Goal: Task Accomplishment & Management: Manage account settings

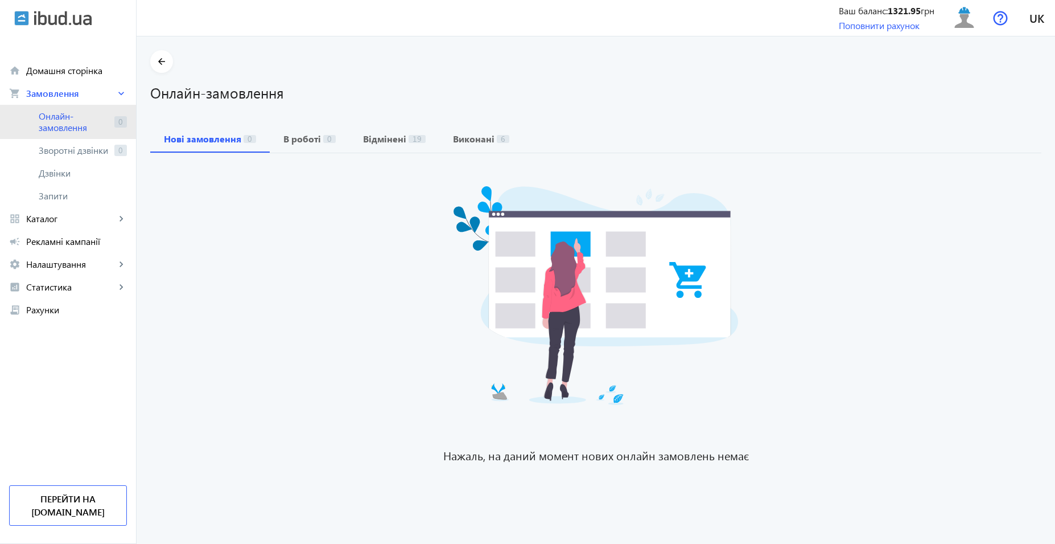
click at [97, 126] on span "Онлайн-замовлення" at bounding box center [74, 121] width 71 height 23
click at [52, 131] on span "Онлайн-замовлення" at bounding box center [74, 121] width 71 height 23
click at [71, 118] on span "Онлайн-замовлення" at bounding box center [74, 121] width 71 height 23
